Goal: Go to known website: Go to known website

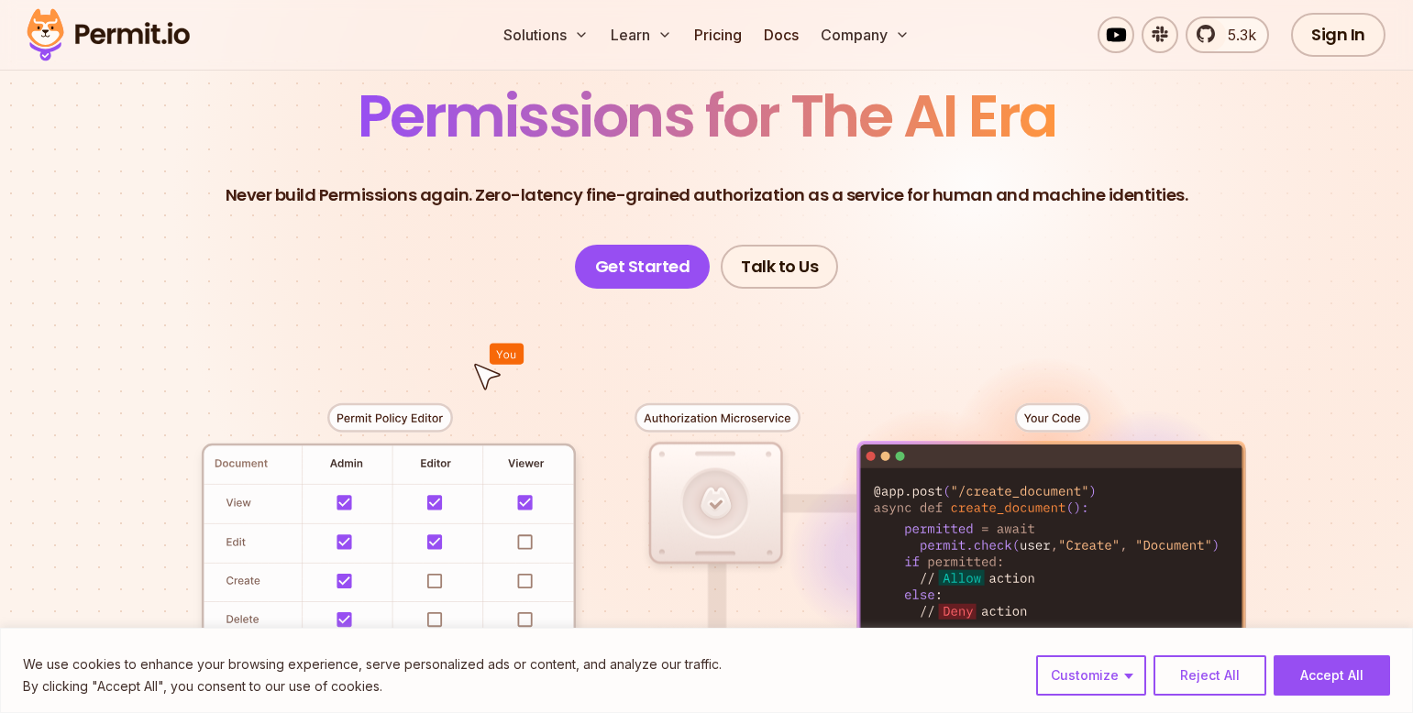
scroll to position [92, 0]
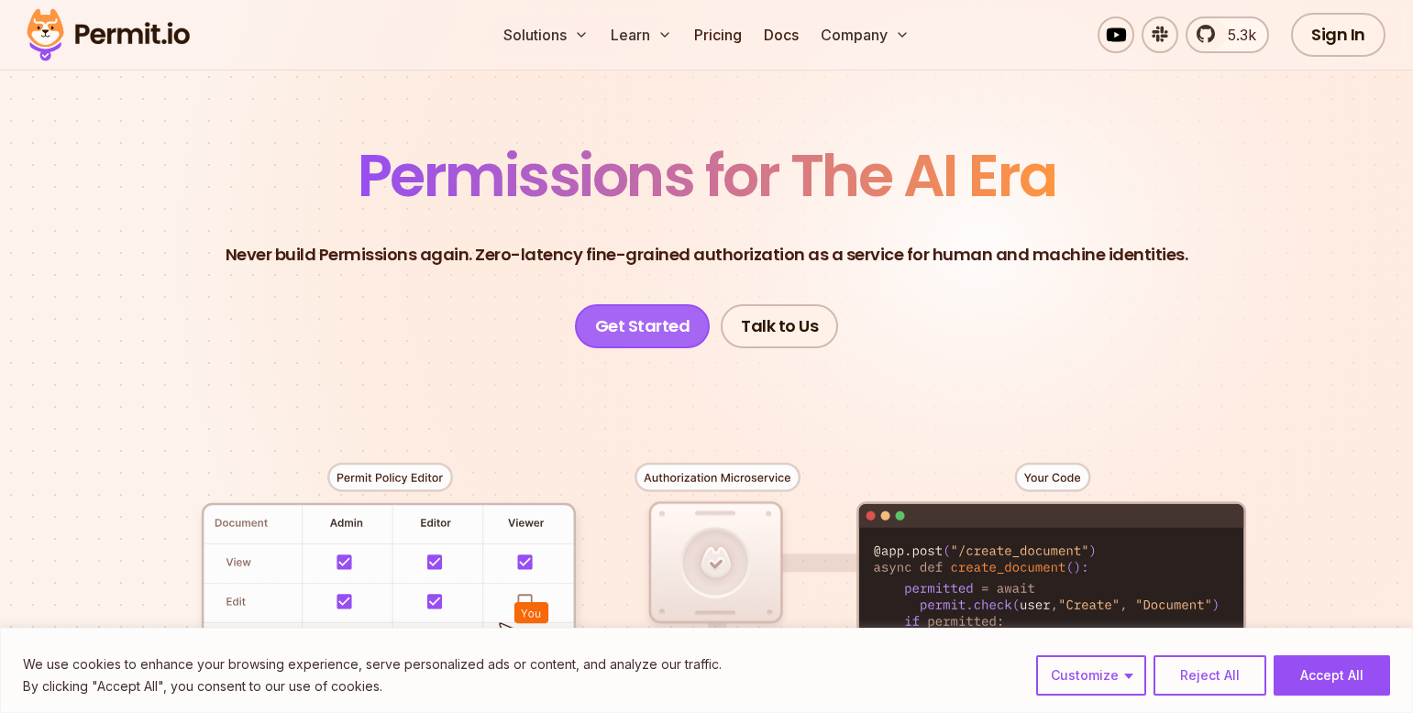
click at [627, 336] on link "Get Started" at bounding box center [643, 326] width 136 height 44
